Goal: Navigation & Orientation: Understand site structure

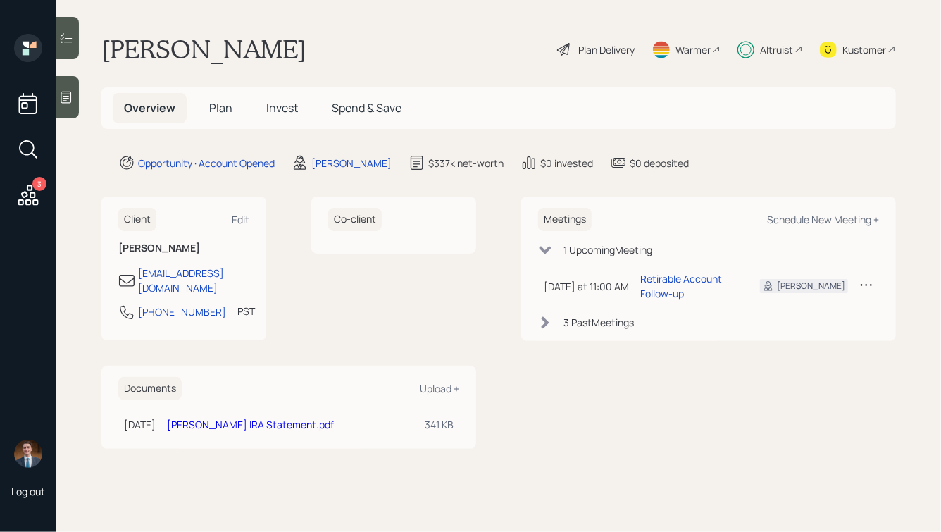
click at [221, 103] on span "Plan" at bounding box center [220, 107] width 23 height 15
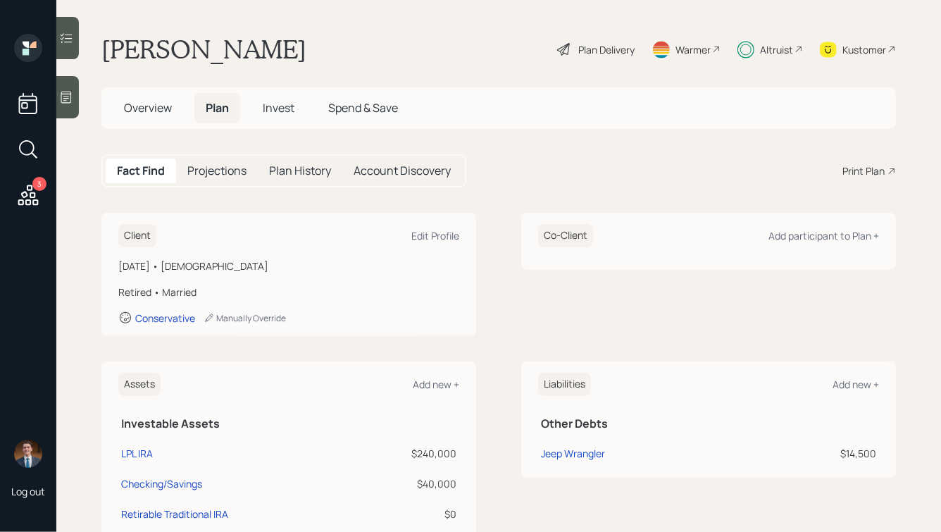
click at [280, 111] on span "Invest" at bounding box center [279, 107] width 32 height 15
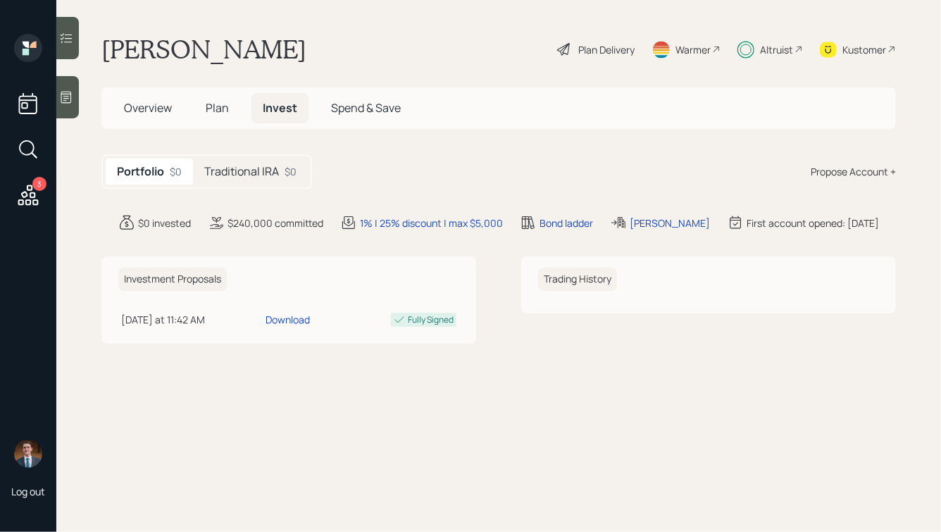
click at [240, 171] on h5 "Traditional IRA" at bounding box center [241, 171] width 75 height 13
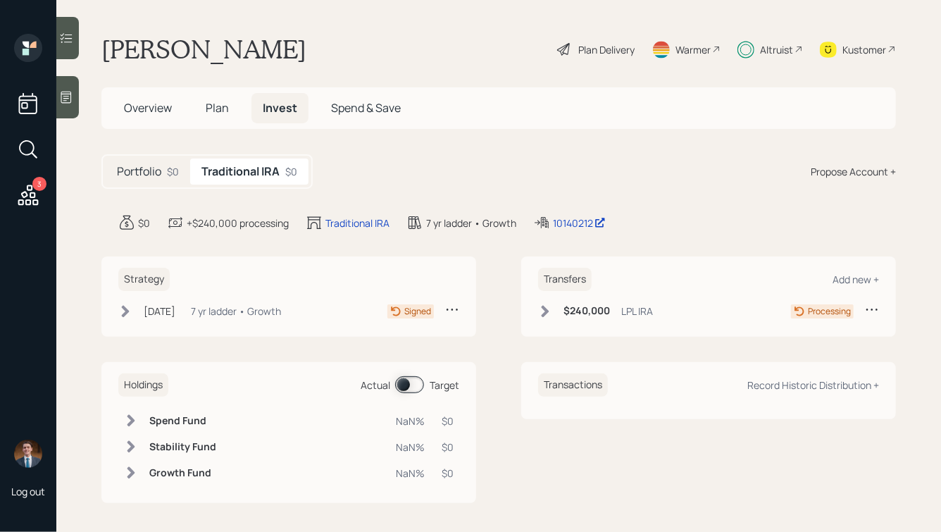
click at [542, 313] on icon at bounding box center [545, 311] width 14 height 14
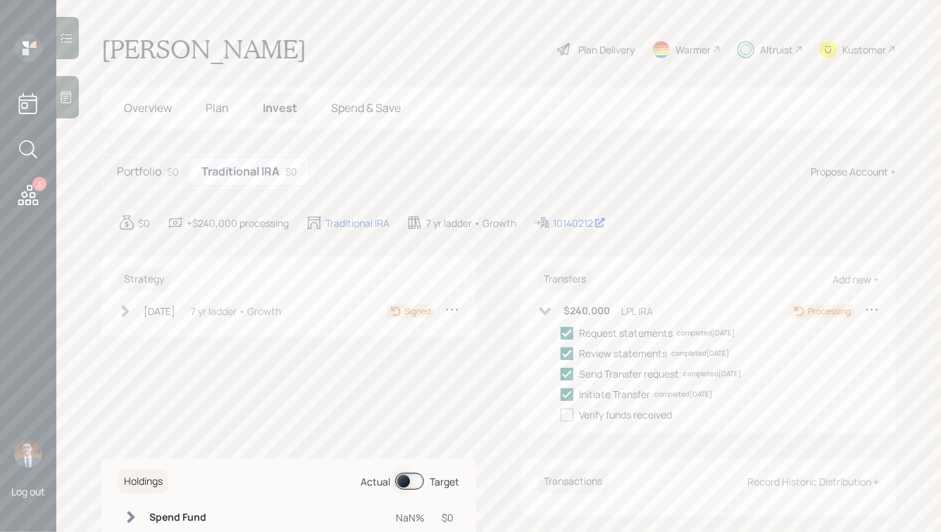
click at [766, 44] on div "Altruist" at bounding box center [776, 49] width 33 height 15
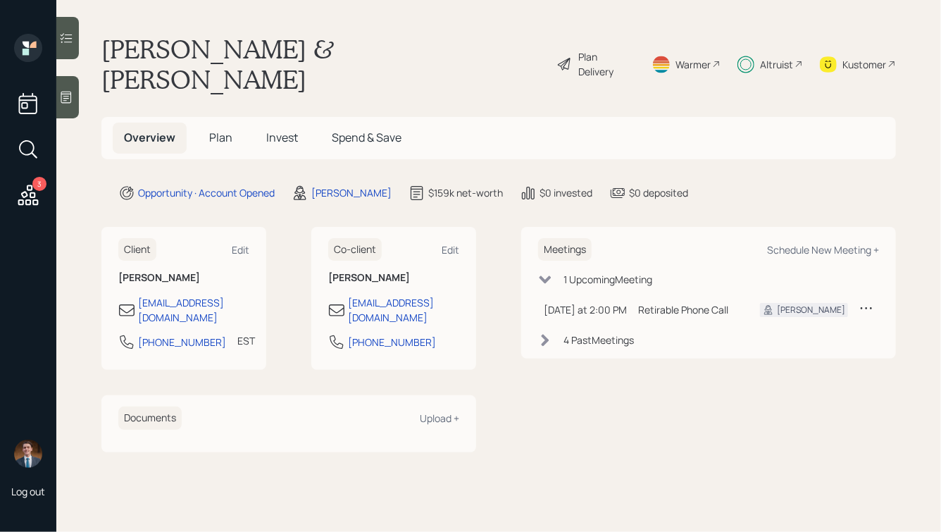
click at [221, 130] on span "Plan" at bounding box center [220, 137] width 23 height 15
